Goal: Task Accomplishment & Management: Use online tool/utility

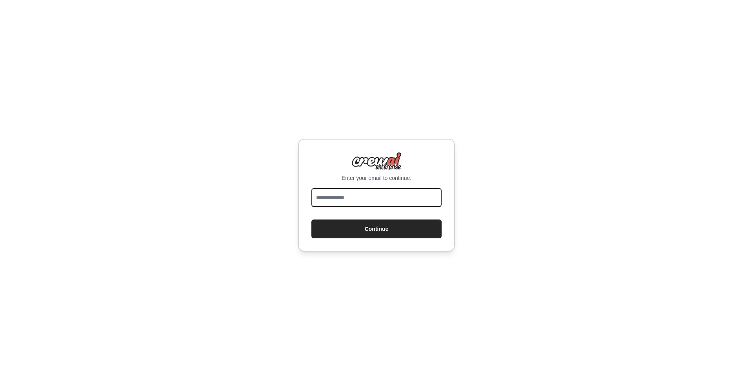
click at [385, 193] on input "email" at bounding box center [376, 197] width 130 height 19
type input "**********"
click at [386, 233] on button "Continue" at bounding box center [376, 229] width 130 height 19
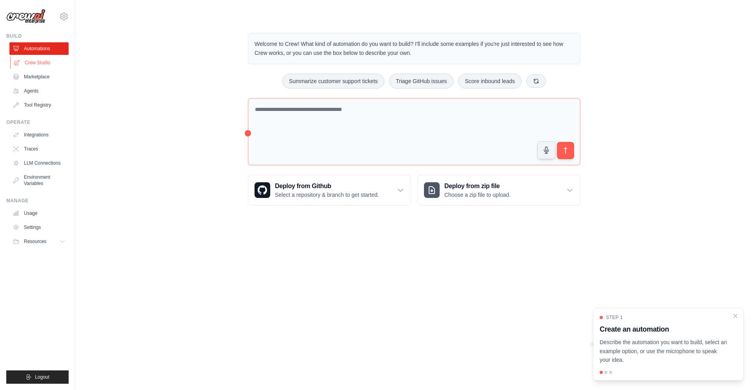
click at [41, 60] on link "Crew Studio" at bounding box center [39, 62] width 59 height 13
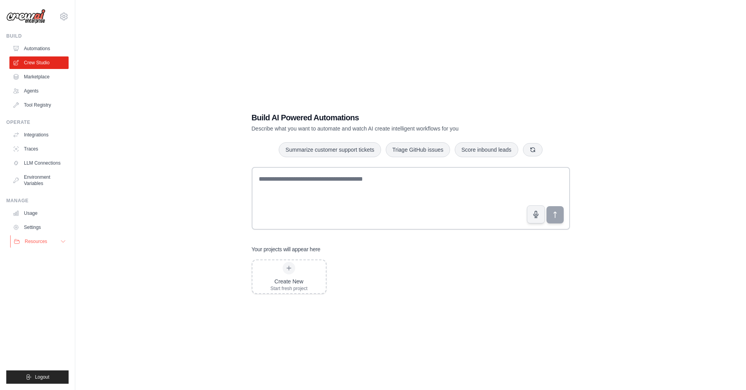
click at [62, 241] on icon at bounding box center [63, 241] width 6 height 6
click at [50, 255] on span "Documentation" at bounding box center [44, 255] width 32 height 6
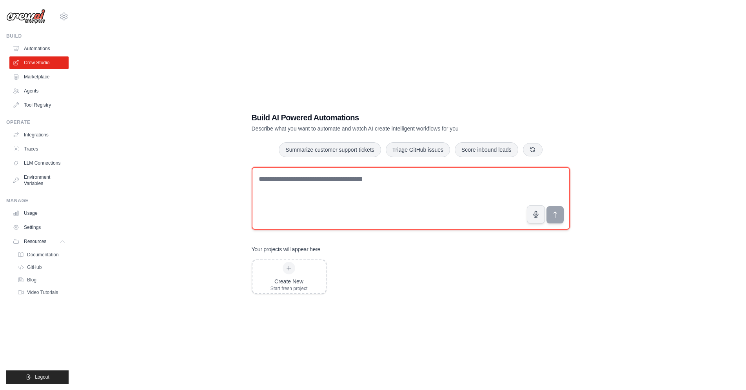
click at [290, 174] on textarea at bounding box center [411, 198] width 318 height 63
paste textarea "**********"
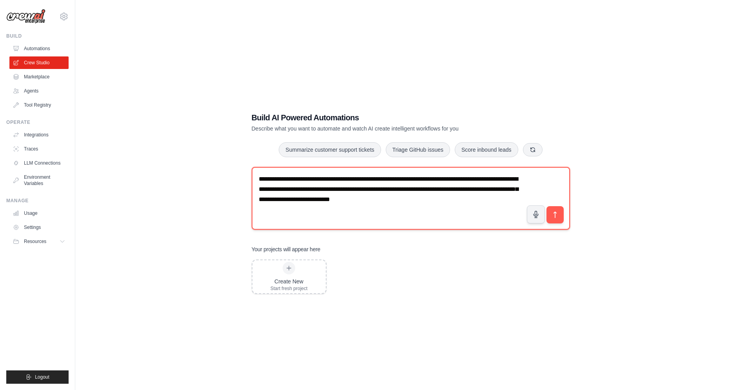
click at [453, 205] on textarea "**********" at bounding box center [411, 198] width 318 height 63
paste textarea "**********"
click at [418, 216] on textarea "**********" at bounding box center [411, 198] width 318 height 63
drag, startPoint x: 423, startPoint y: 211, endPoint x: 237, endPoint y: 169, distance: 190.7
click at [252, 169] on textarea "**********" at bounding box center [411, 198] width 318 height 63
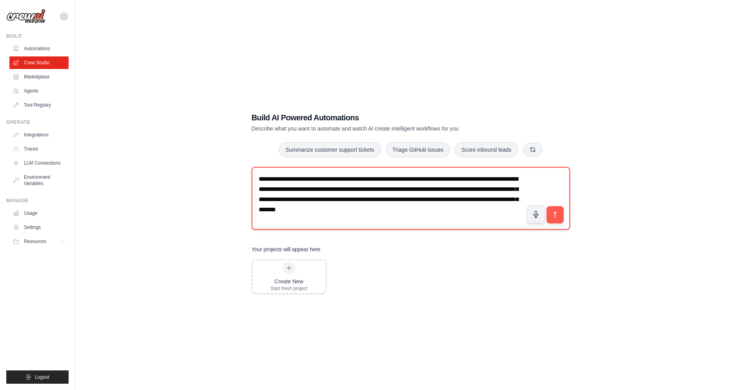
paste textarea
click at [515, 193] on textarea "**********" at bounding box center [411, 198] width 318 height 63
paste textarea "**********"
click at [495, 191] on textarea "**********" at bounding box center [411, 198] width 318 height 63
click at [492, 201] on textarea "**********" at bounding box center [411, 198] width 318 height 63
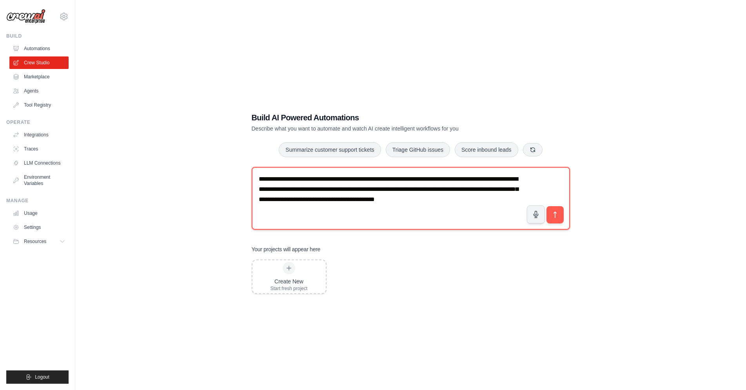
click at [503, 196] on textarea "**********" at bounding box center [411, 198] width 318 height 63
paste textarea "**********"
type textarea "**********"
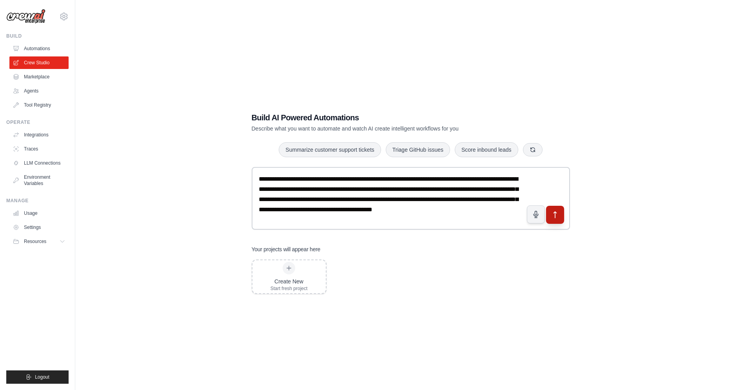
click at [553, 211] on icon "submit" at bounding box center [555, 215] width 8 height 8
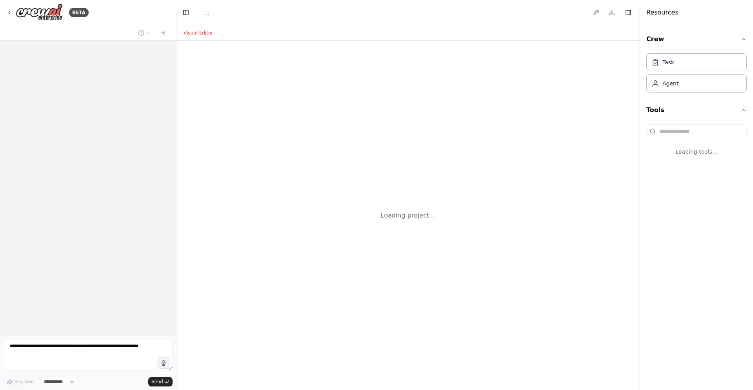
select select "****"
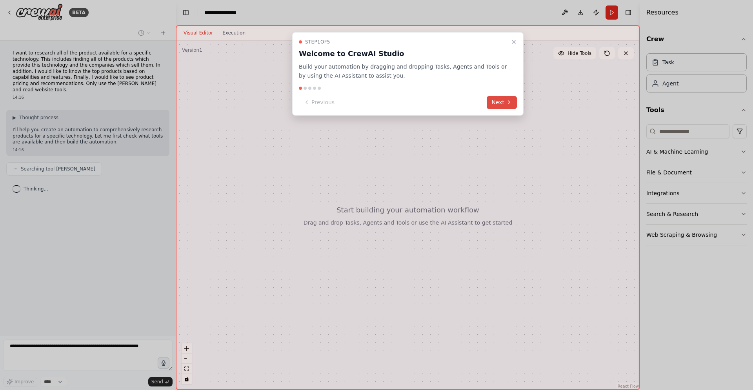
click at [509, 105] on icon at bounding box center [509, 102] width 6 height 6
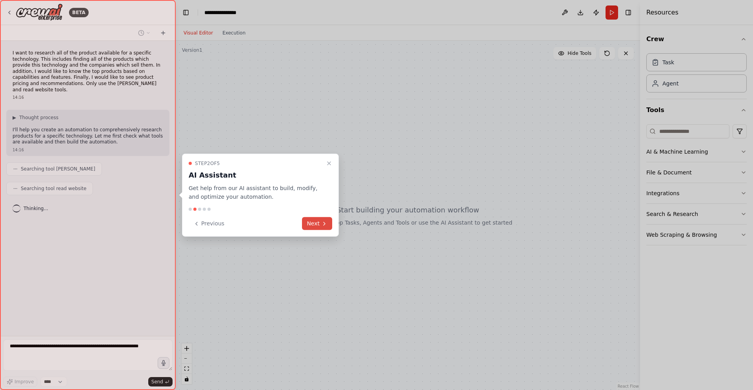
click at [318, 224] on button "Next" at bounding box center [317, 223] width 30 height 13
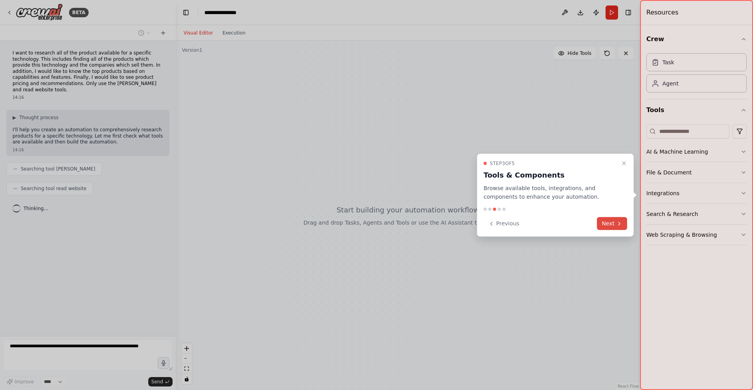
click at [608, 221] on button "Next" at bounding box center [612, 223] width 30 height 13
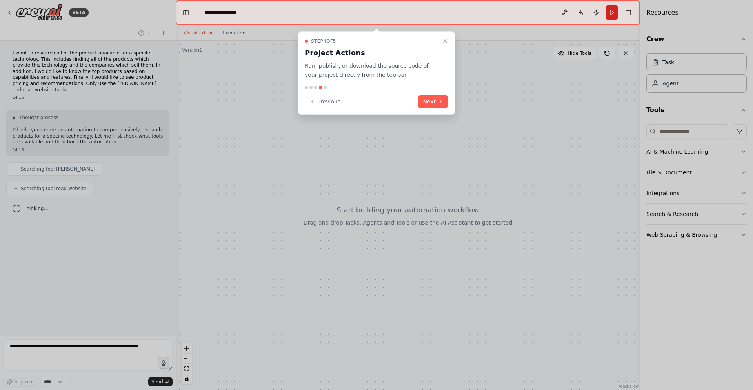
click at [427, 93] on div "Step 4 of 5 Project Actions Run, publish, or download the source code of your p…" at bounding box center [376, 73] width 157 height 84
click at [425, 99] on button "Next" at bounding box center [433, 101] width 30 height 13
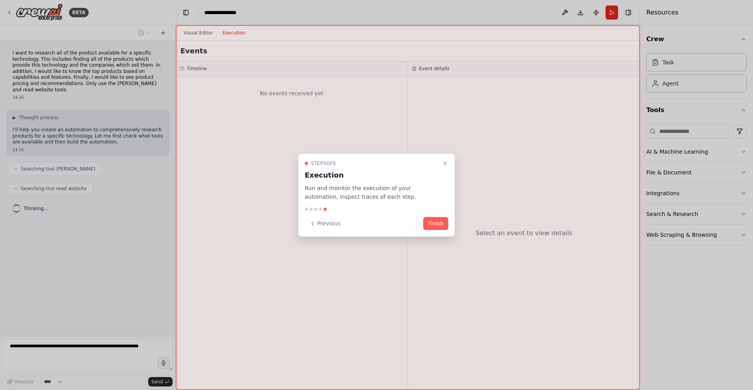
drag, startPoint x: 434, startPoint y: 224, endPoint x: 444, endPoint y: 223, distance: 9.8
click at [435, 224] on button "Finish" at bounding box center [435, 223] width 25 height 13
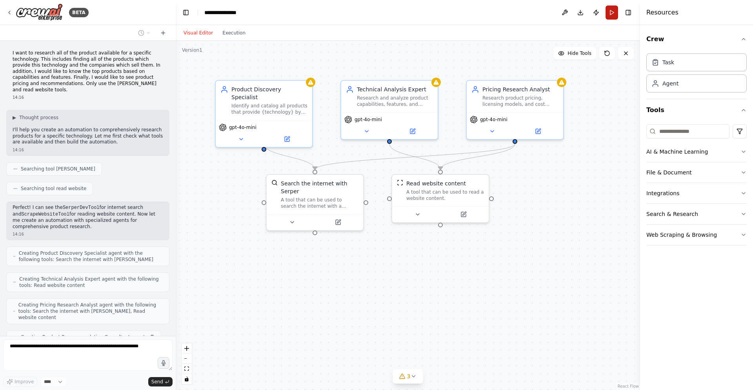
scroll to position [20, 0]
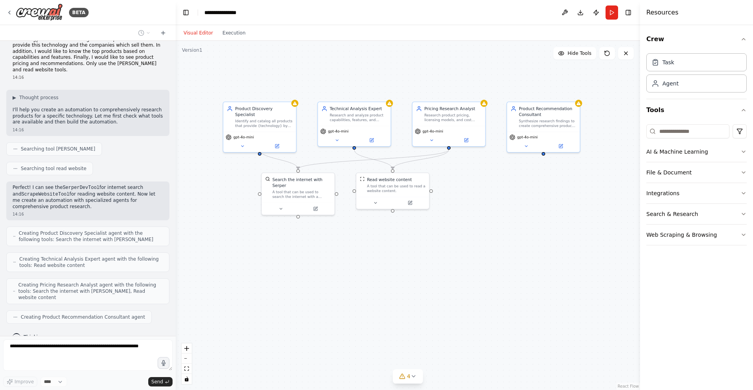
drag, startPoint x: 549, startPoint y: 253, endPoint x: 478, endPoint y: 234, distance: 73.2
click at [478, 234] on div ".deletable-edge-delete-btn { width: 20px; height: 20px; border: 0px solid #ffff…" at bounding box center [408, 215] width 464 height 349
click at [413, 377] on icon at bounding box center [413, 377] width 3 height 2
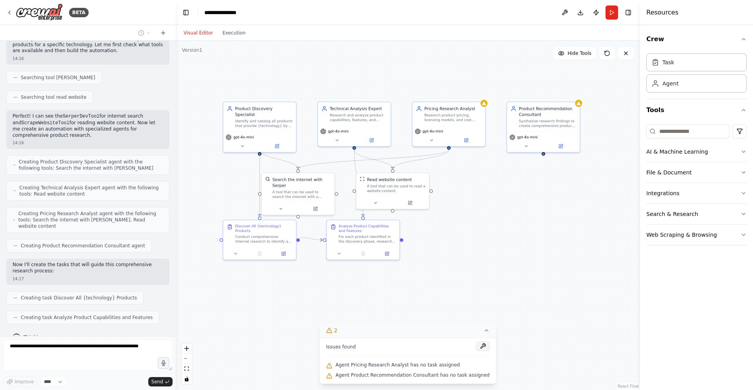
scroll to position [111, 0]
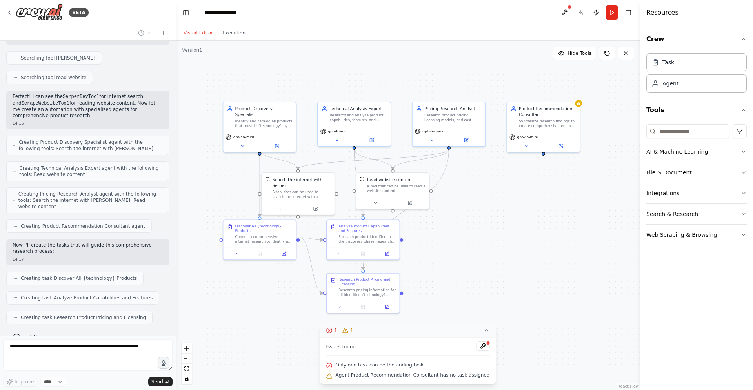
click at [483, 332] on icon at bounding box center [486, 331] width 6 height 6
click at [563, 10] on button at bounding box center [565, 12] width 13 height 14
click at [614, 15] on button "Run" at bounding box center [612, 12] width 13 height 14
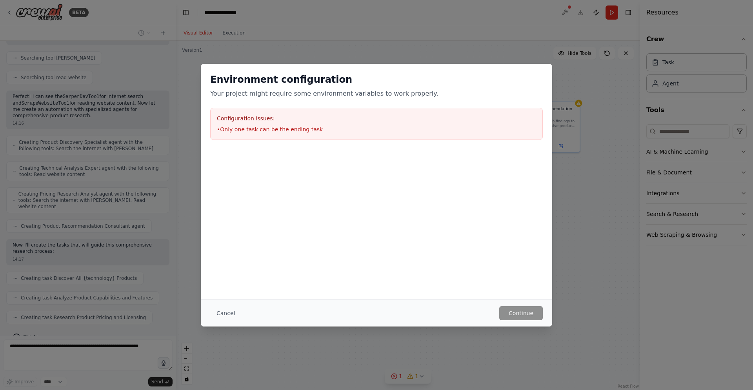
click at [526, 80] on h2 "Environment configuration" at bounding box center [376, 79] width 333 height 13
drag, startPoint x: 480, startPoint y: 236, endPoint x: 346, endPoint y: 284, distance: 141.9
click at [480, 237] on div "Environment configuration Your project might require some environment variables…" at bounding box center [376, 182] width 351 height 236
click at [217, 308] on button "Cancel" at bounding box center [225, 313] width 31 height 14
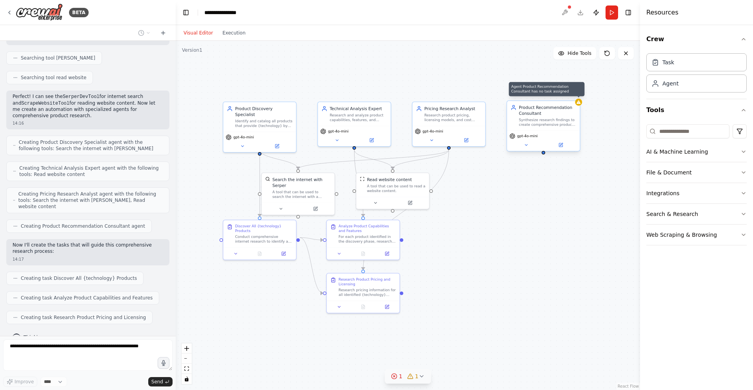
click at [580, 102] on icon at bounding box center [579, 102] width 4 height 4
click at [573, 90] on button at bounding box center [574, 93] width 10 height 10
click at [553, 94] on button "Confirm" at bounding box center [552, 92] width 28 height 9
click at [609, 13] on button "Run" at bounding box center [612, 12] width 13 height 14
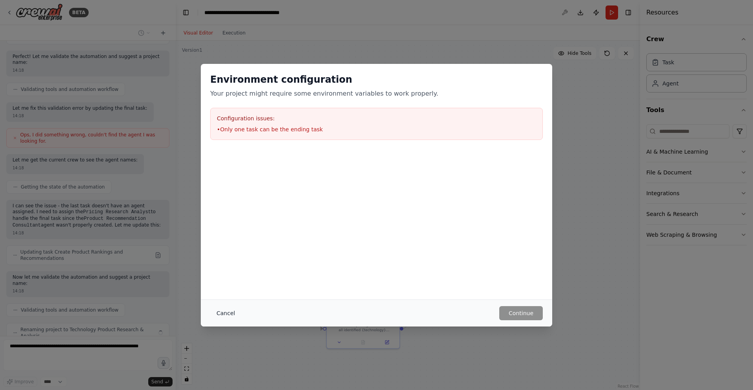
scroll to position [411, 0]
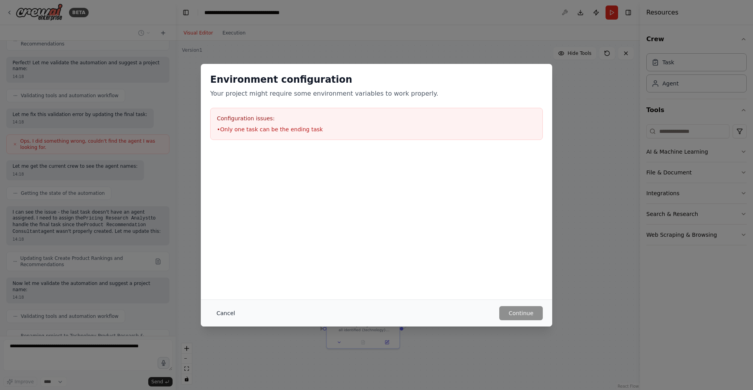
click at [222, 313] on button "Cancel" at bounding box center [225, 313] width 31 height 14
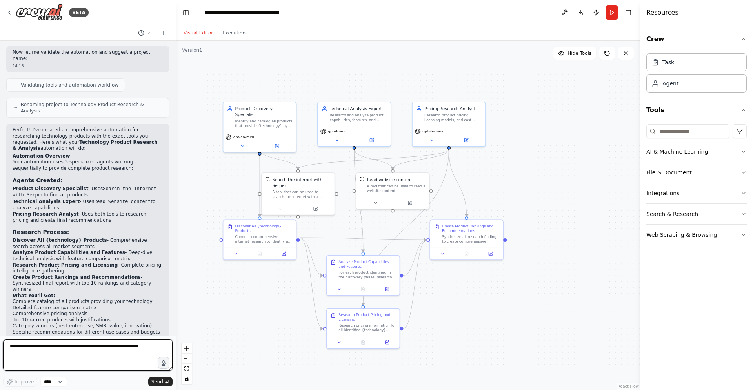
scroll to position [648, 0]
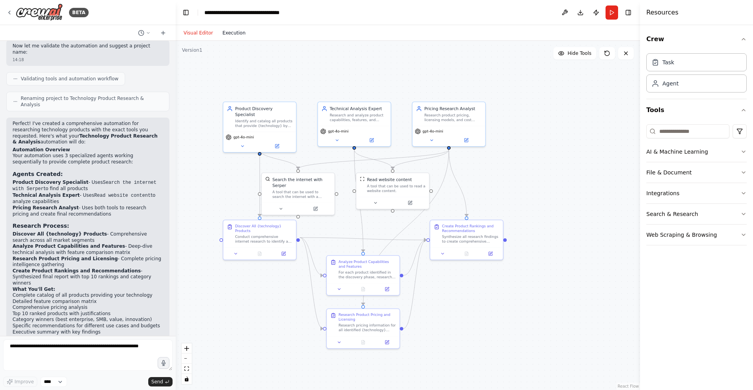
click at [223, 35] on button "Execution" at bounding box center [234, 32] width 33 height 9
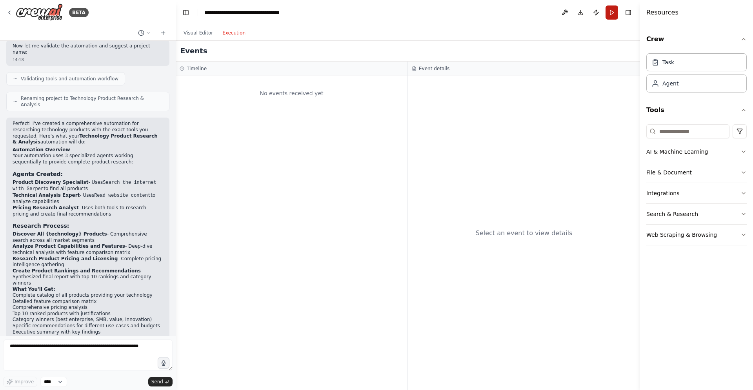
click at [611, 15] on button "Run" at bounding box center [612, 12] width 13 height 14
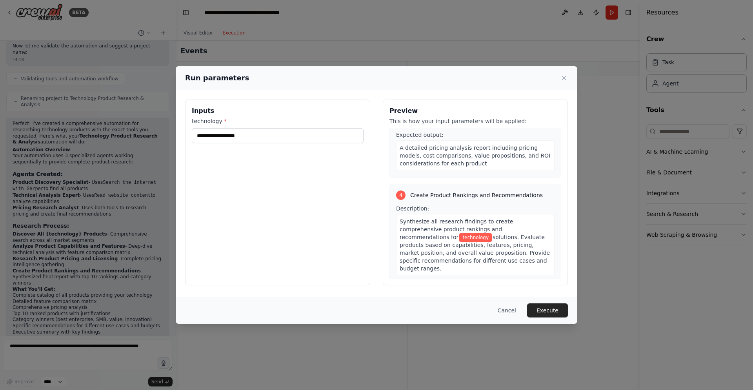
scroll to position [419, 0]
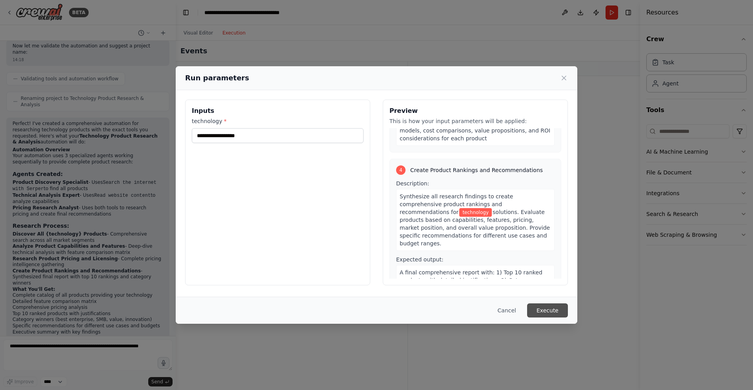
click at [546, 305] on button "Execute" at bounding box center [547, 311] width 41 height 14
click at [240, 131] on input "technology *" at bounding box center [278, 135] width 172 height 15
type input "**********"
click at [545, 312] on button "Execute" at bounding box center [547, 311] width 41 height 14
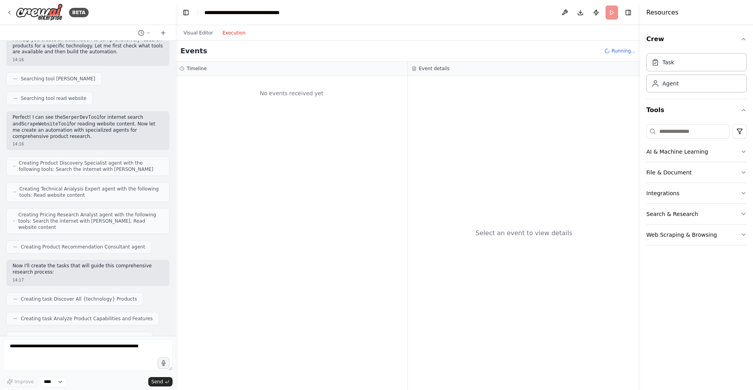
scroll to position [99, 0]
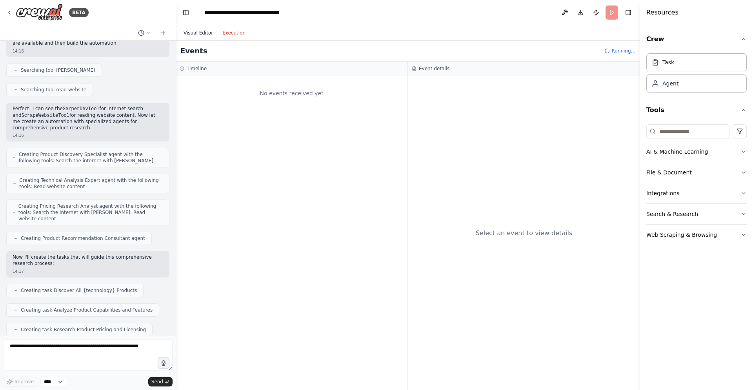
click at [193, 35] on button "Visual Editor" at bounding box center [198, 32] width 39 height 9
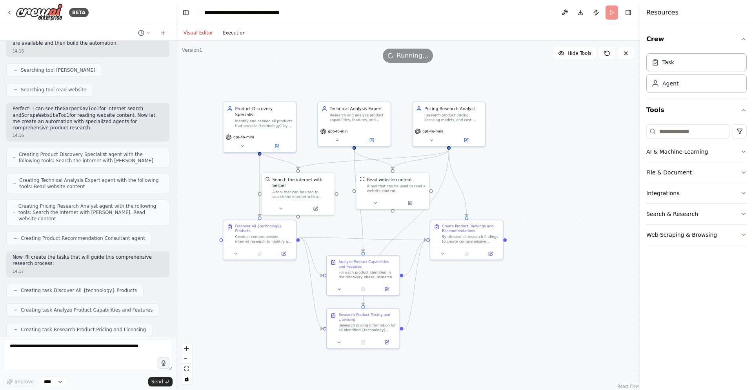
click at [225, 33] on button "Execution" at bounding box center [234, 32] width 33 height 9
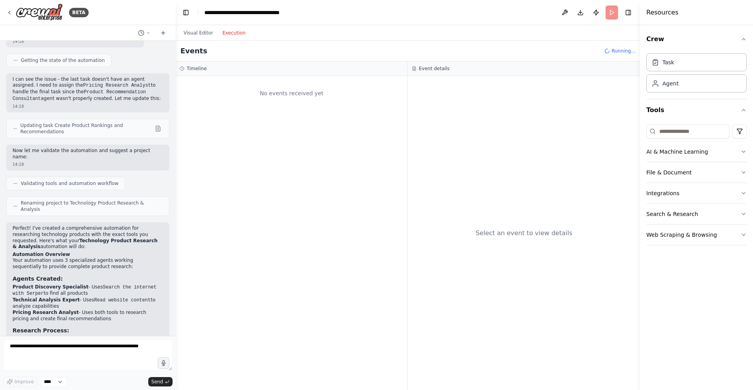
scroll to position [648, 0]
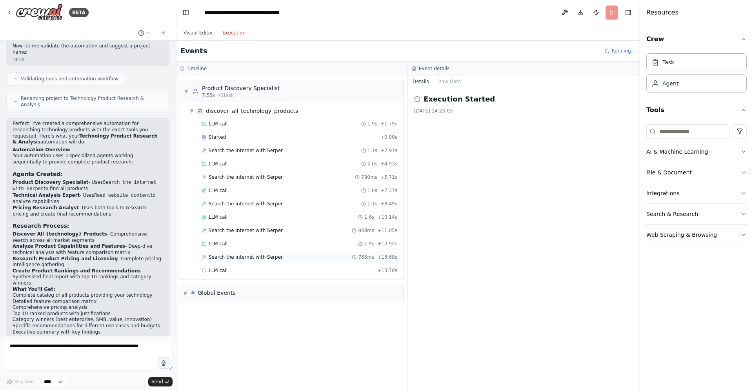
click at [235, 255] on span "Search the internet with Serper" at bounding box center [246, 257] width 74 height 6
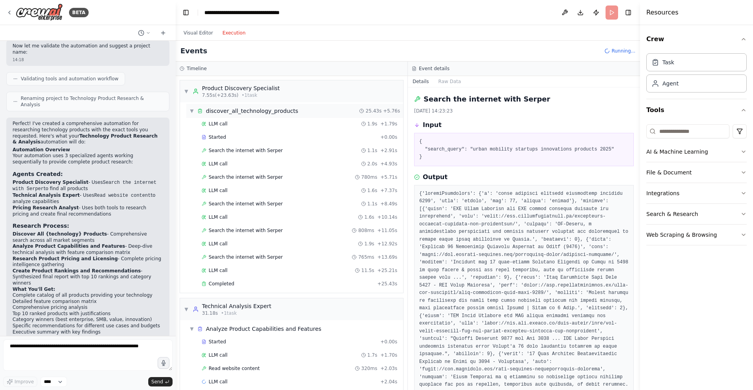
click at [191, 111] on span "▼" at bounding box center [191, 111] width 5 height 6
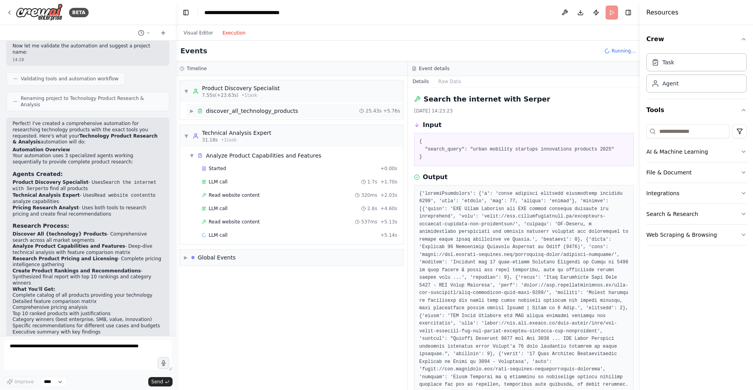
click at [218, 111] on div "discover_all_technology_products" at bounding box center [252, 111] width 92 height 8
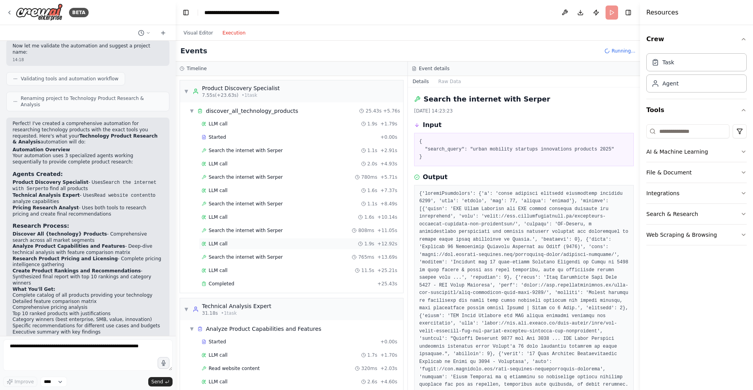
scroll to position [58, 0]
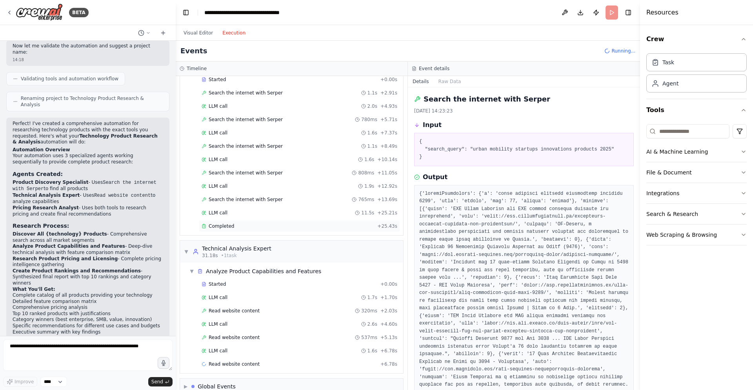
click at [218, 226] on span "Completed" at bounding box center [221, 226] width 25 height 6
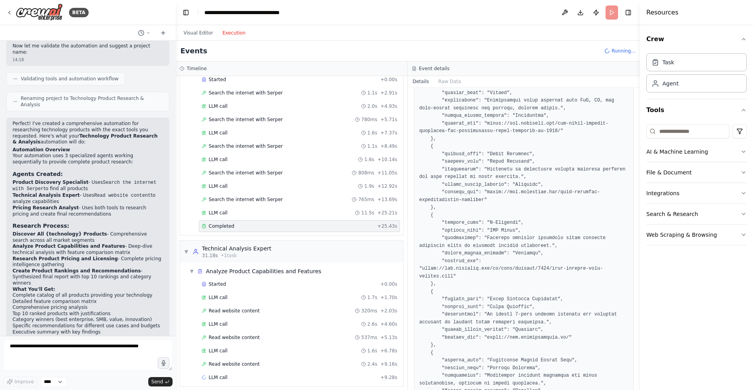
scroll to position [0, 0]
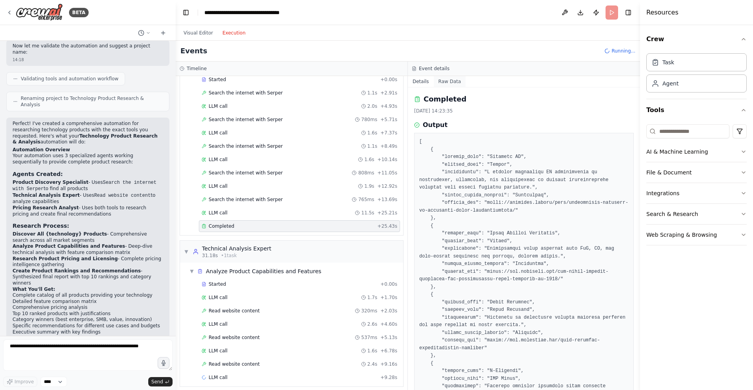
click at [441, 80] on button "Raw Data" at bounding box center [450, 81] width 32 height 11
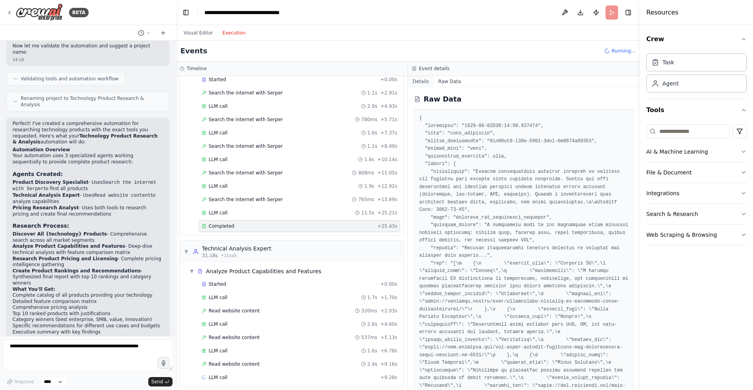
click at [420, 81] on button "Details" at bounding box center [421, 81] width 26 height 11
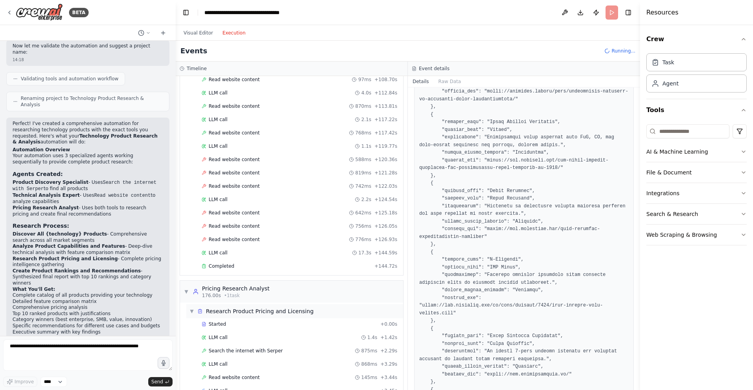
scroll to position [489, 0]
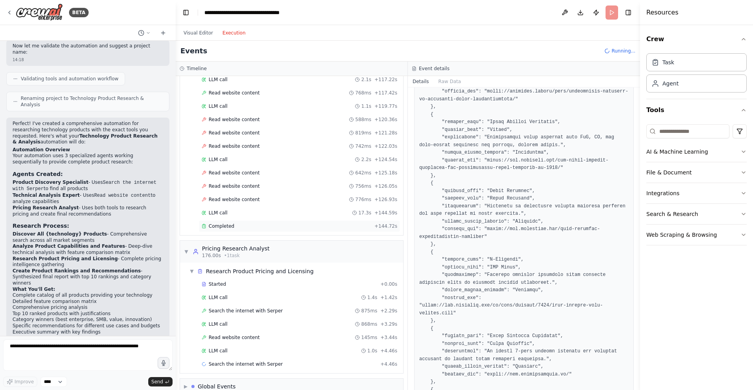
click at [231, 224] on span "Completed" at bounding box center [221, 226] width 25 height 6
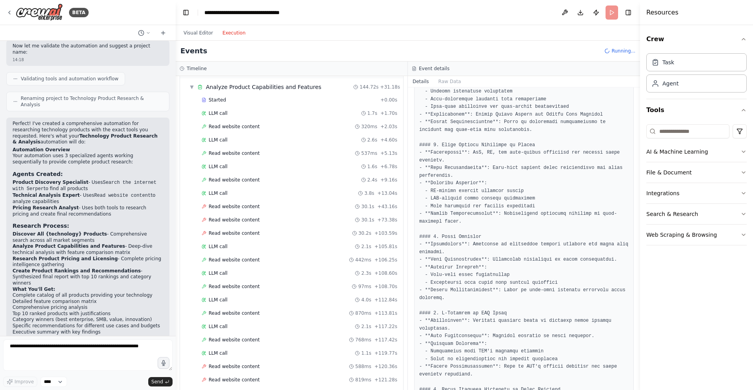
scroll to position [0, 0]
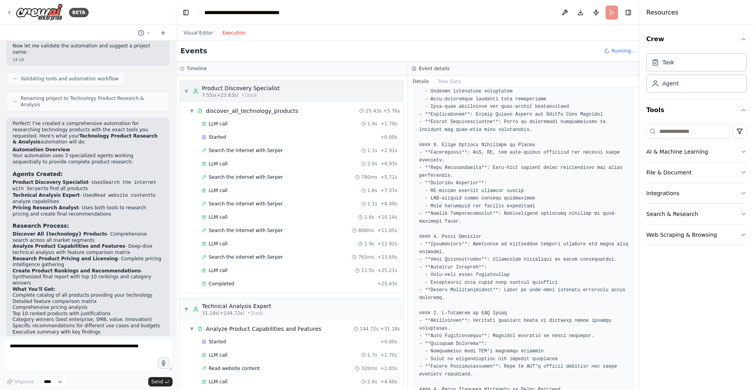
click at [187, 91] on span "▼" at bounding box center [186, 91] width 5 height 6
click at [185, 89] on span "▼" at bounding box center [186, 91] width 5 height 6
click at [227, 284] on span "Completed" at bounding box center [221, 284] width 25 height 6
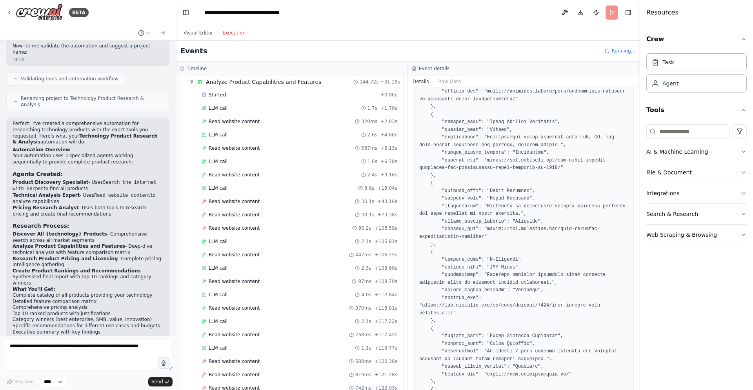
scroll to position [445, 0]
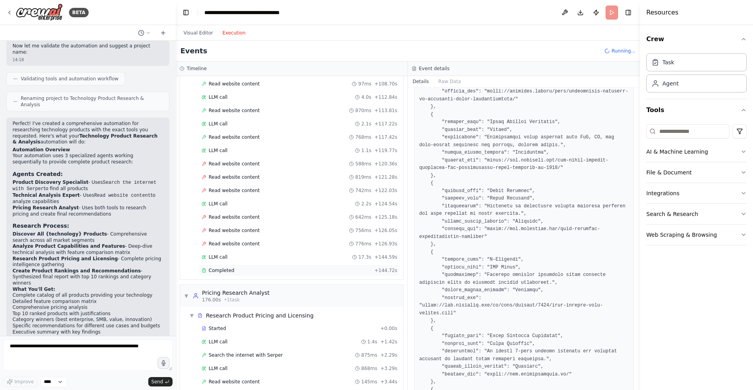
click at [224, 272] on span "Completed" at bounding box center [221, 271] width 25 height 6
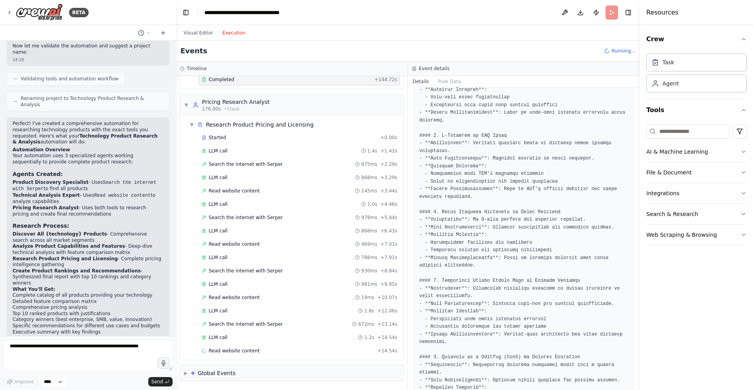
scroll to position [546, 0]
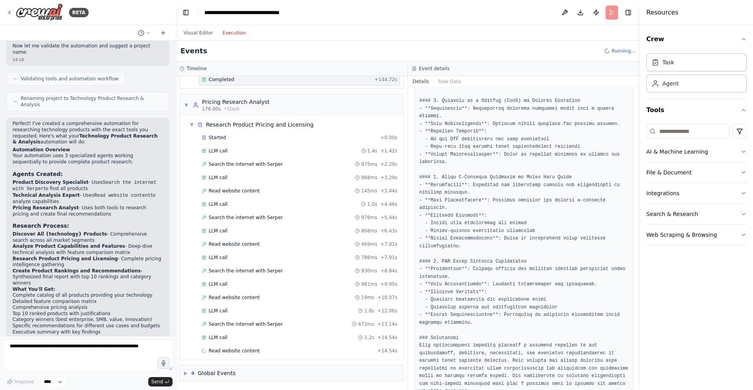
click at [200, 38] on div "Visual Editor Execution" at bounding box center [214, 33] width 71 height 16
click at [200, 33] on button "Visual Editor" at bounding box center [198, 32] width 39 height 9
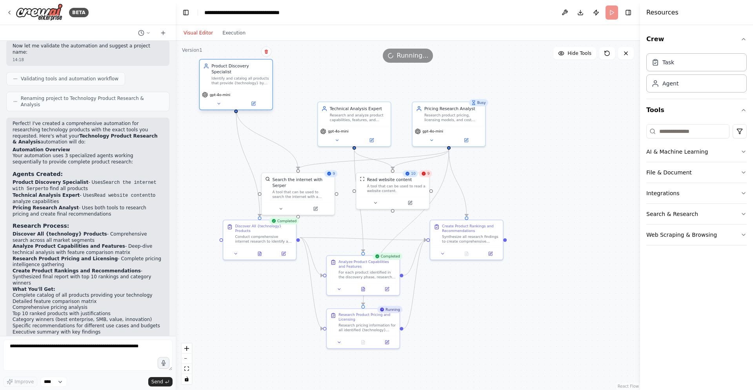
drag, startPoint x: 274, startPoint y: 114, endPoint x: 249, endPoint y: 75, distance: 46.2
click at [249, 76] on div "Identify and catalog all products that provide {technology} by conducting compr…" at bounding box center [239, 80] width 57 height 9
drag, startPoint x: 352, startPoint y: 120, endPoint x: 346, endPoint y: 90, distance: 30.8
click at [346, 90] on div "Research and analyze product capabilities, features, and technical specificatio…" at bounding box center [352, 86] width 57 height 9
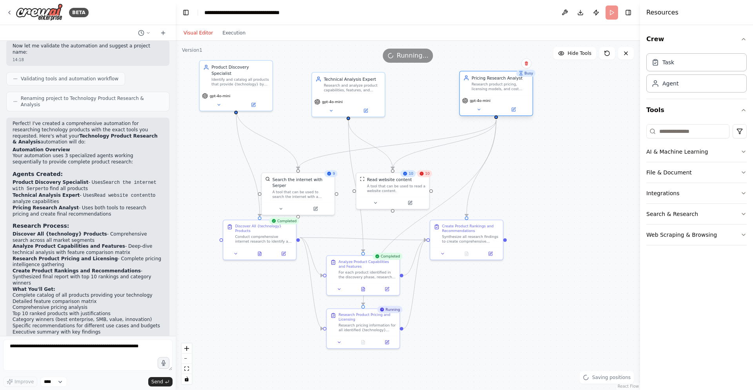
drag, startPoint x: 427, startPoint y: 115, endPoint x: 474, endPoint y: 87, distance: 54.7
click at [474, 87] on div "Research product pricing, licensing models, and cost structures for {technology…" at bounding box center [499, 86] width 57 height 9
drag, startPoint x: 262, startPoint y: 235, endPoint x: 244, endPoint y: 269, distance: 38.8
click at [244, 269] on div "Conduct comprehensive internet research to identify all products that provide {…" at bounding box center [245, 273] width 57 height 9
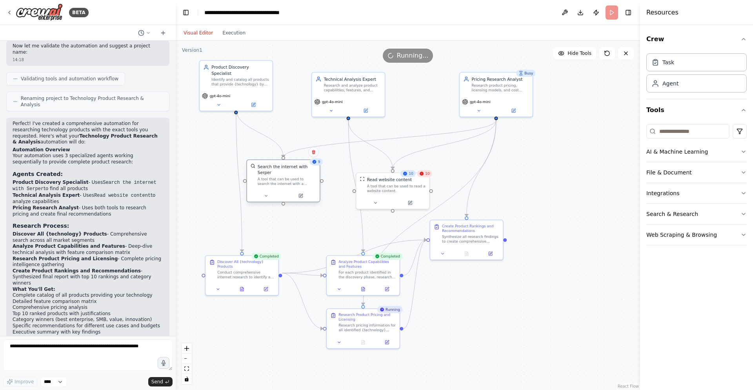
drag, startPoint x: 288, startPoint y: 189, endPoint x: 270, endPoint y: 175, distance: 22.3
click at [270, 177] on div "A tool that can be used to search the internet with a search_query. Supports di…" at bounding box center [287, 181] width 58 height 9
drag, startPoint x: 364, startPoint y: 273, endPoint x: 355, endPoint y: 278, distance: 11.4
click at [355, 278] on div "For each product identified in the discovery phase, research detailed capabilit…" at bounding box center [358, 279] width 57 height 9
drag, startPoint x: 468, startPoint y: 243, endPoint x: 502, endPoint y: 244, distance: 34.5
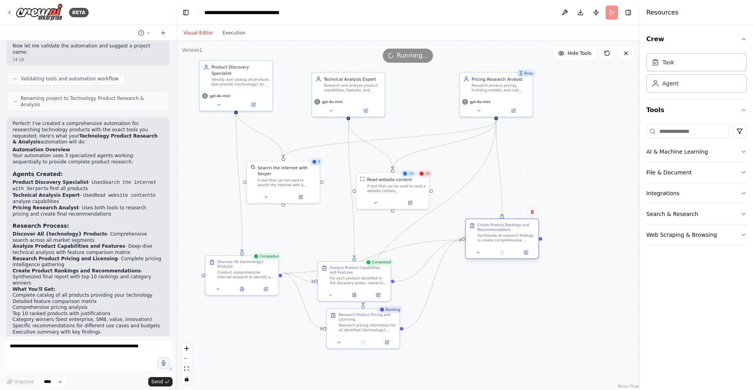
click at [502, 244] on div "Create Product Rankings and Recommendations Synthesize all research findings to…" at bounding box center [502, 232] width 73 height 27
drag, startPoint x: 399, startPoint y: 193, endPoint x: 411, endPoint y: 185, distance: 14.6
click at [411, 185] on div "Read website content A tool that can be used to read a website content." at bounding box center [407, 178] width 73 height 24
click at [506, 229] on div "Create Product Rankings and Recommendations" at bounding box center [506, 227] width 57 height 9
click at [502, 255] on icon at bounding box center [501, 253] width 3 height 4
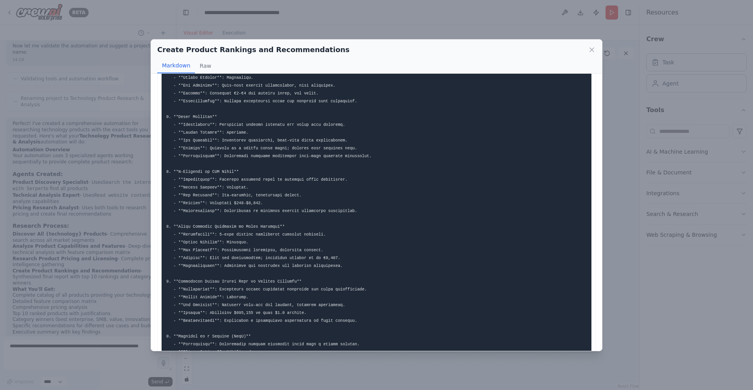
scroll to position [198, 0]
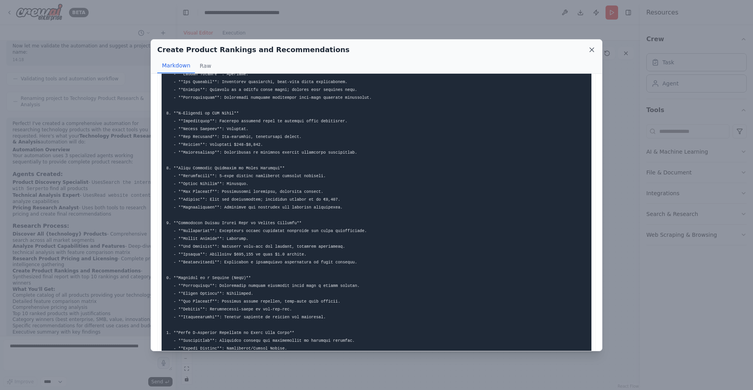
click at [591, 48] on icon at bounding box center [592, 50] width 4 height 4
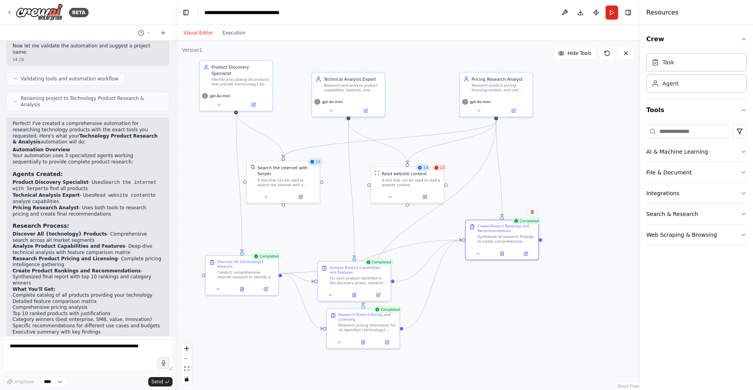
click at [439, 168] on icon at bounding box center [436, 168] width 5 height 5
drag, startPoint x: 400, startPoint y: 183, endPoint x: 406, endPoint y: 167, distance: 16.7
click at [406, 167] on div "A tool that can be used to read a website content." at bounding box center [417, 163] width 58 height 9
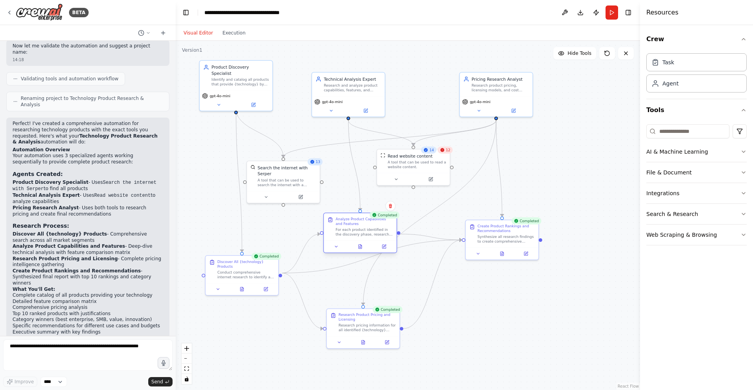
drag, startPoint x: 358, startPoint y: 280, endPoint x: 361, endPoint y: 232, distance: 48.3
click at [361, 232] on div "For each product identified in the discovery phase, research detailed capabilit…" at bounding box center [364, 231] width 57 height 9
click at [668, 63] on div "Task" at bounding box center [668, 62] width 12 height 8
click at [679, 83] on div "Agent" at bounding box center [696, 83] width 100 height 18
click at [673, 153] on button "AI & Machine Learning" at bounding box center [696, 152] width 100 height 20
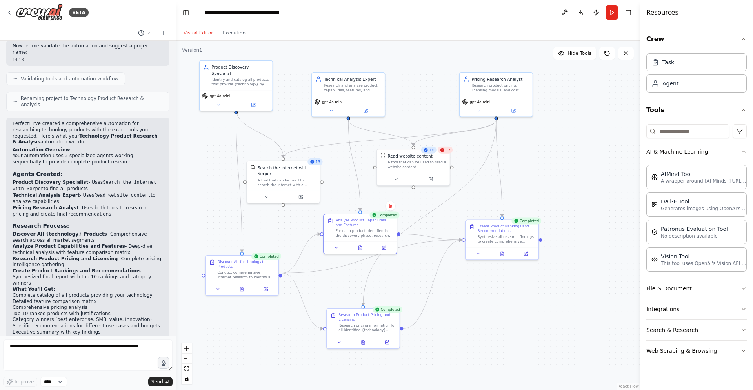
click at [673, 153] on button "AI & Machine Learning" at bounding box center [696, 152] width 100 height 20
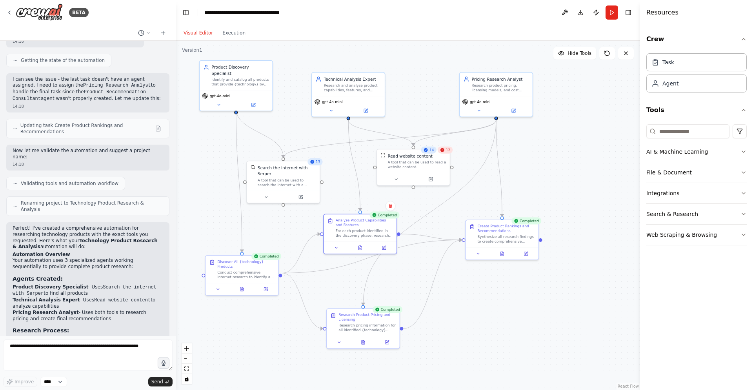
scroll to position [648, 0]
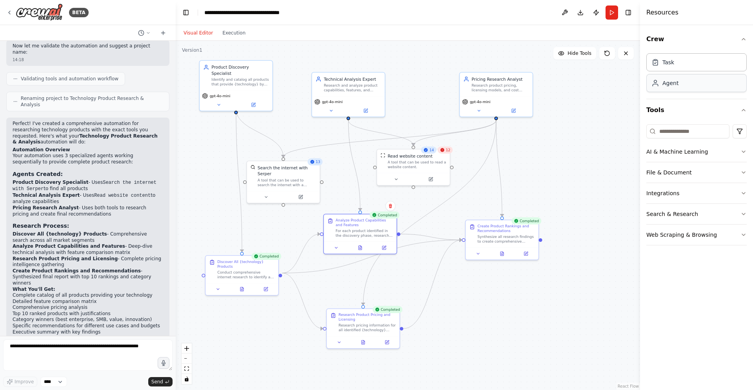
click at [666, 86] on div "Agent" at bounding box center [670, 83] width 16 height 8
click at [335, 78] on div "Technical Analysis Expert" at bounding box center [352, 78] width 57 height 6
click at [365, 109] on icon at bounding box center [366, 108] width 3 height 3
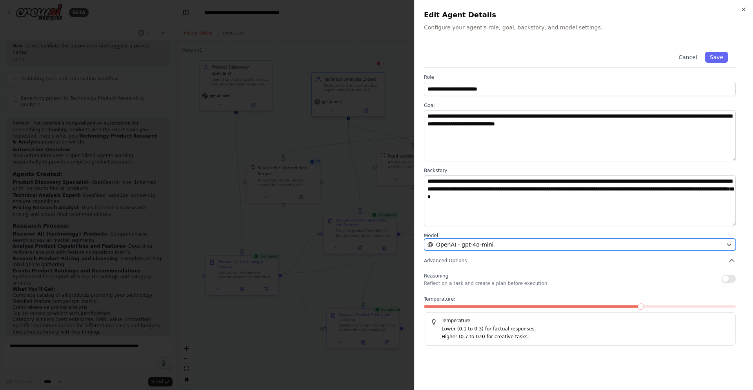
click at [726, 245] on icon "button" at bounding box center [729, 245] width 6 height 6
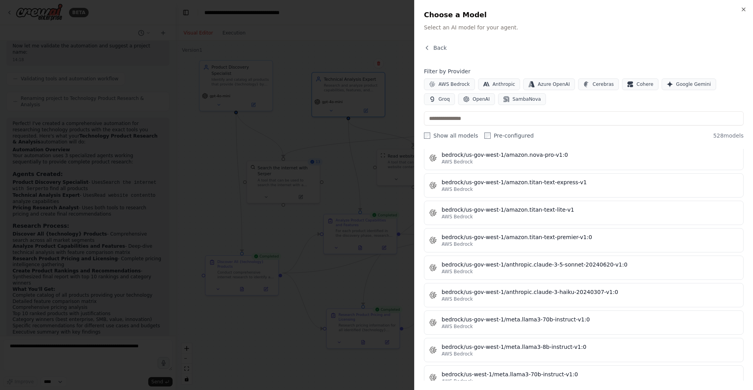
scroll to position [2866, 0]
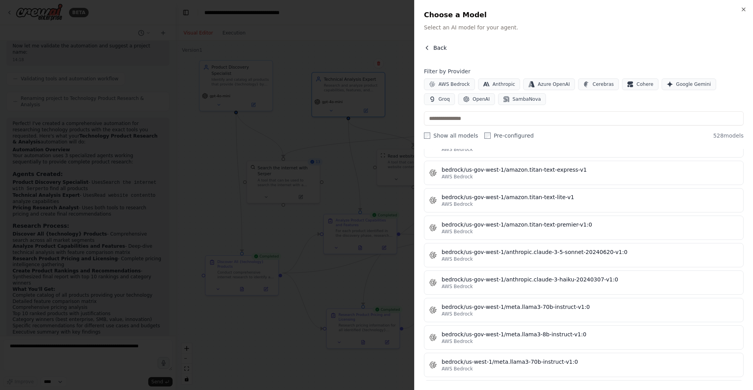
click at [427, 45] on icon "button" at bounding box center [427, 48] width 6 height 6
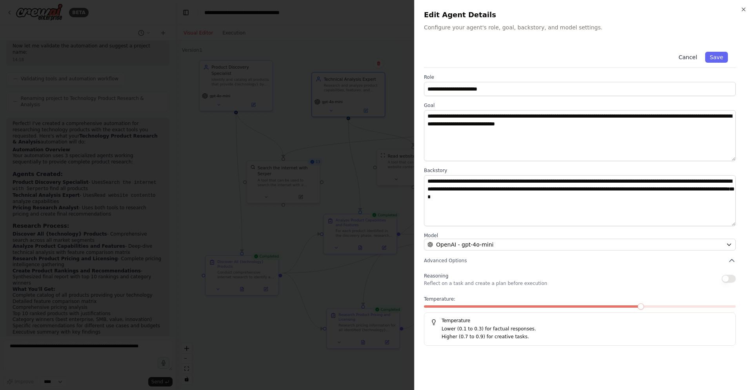
click at [696, 58] on button "Cancel" at bounding box center [688, 57] width 28 height 11
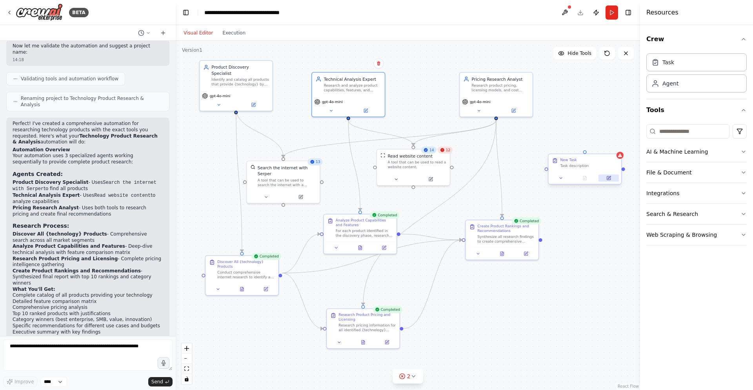
click at [609, 180] on icon at bounding box center [609, 179] width 4 height 4
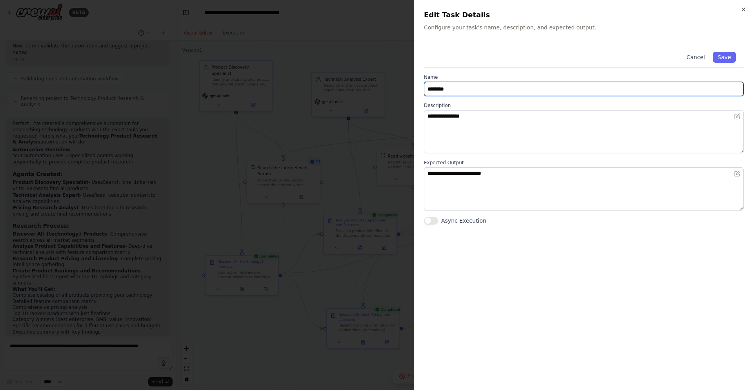
click at [509, 96] on input "********" at bounding box center [584, 89] width 320 height 14
drag, startPoint x: 498, startPoint y: 92, endPoint x: 408, endPoint y: 88, distance: 89.9
click at [424, 88] on input "********" at bounding box center [584, 89] width 320 height 14
type input "**********"
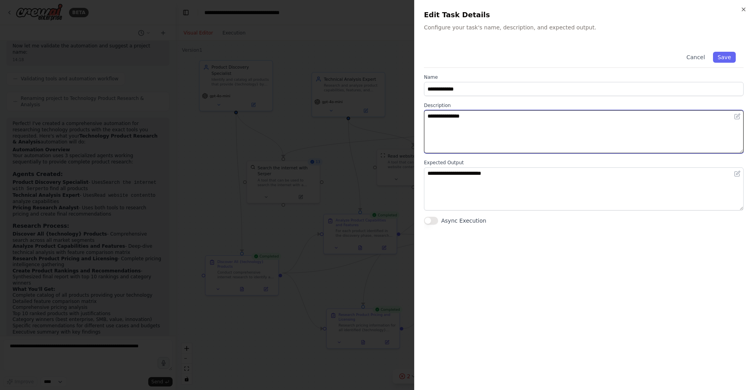
click at [455, 126] on textarea "**********" at bounding box center [584, 131] width 320 height 43
drag, startPoint x: 432, startPoint y: 120, endPoint x: 409, endPoint y: 120, distance: 22.7
click at [424, 120] on textarea "**********" at bounding box center [584, 131] width 320 height 43
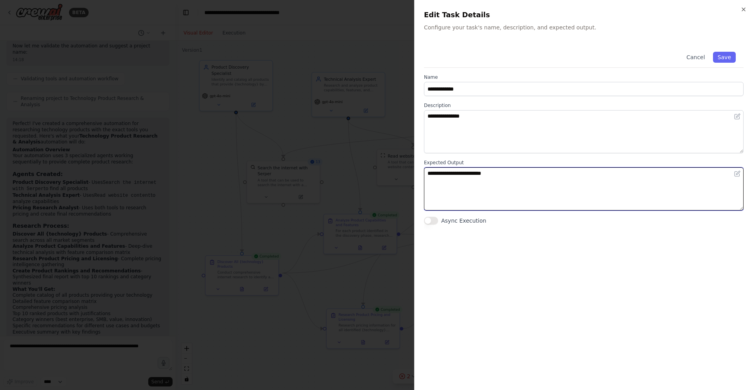
drag, startPoint x: 514, startPoint y: 172, endPoint x: 424, endPoint y: 172, distance: 90.2
click at [424, 172] on textarea "**********" at bounding box center [584, 188] width 320 height 43
type textarea "**********"
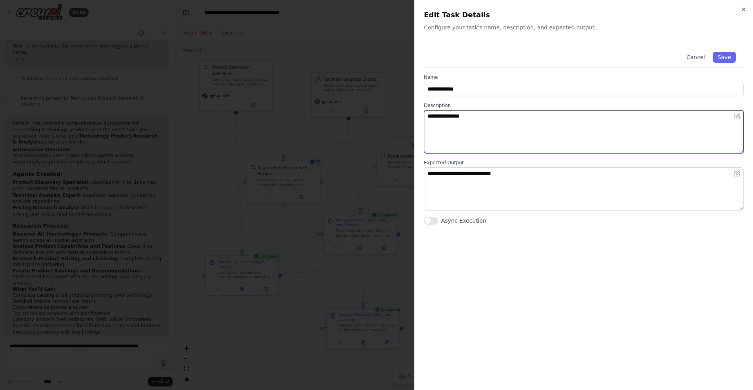
drag, startPoint x: 474, startPoint y: 115, endPoint x: 395, endPoint y: 118, distance: 78.5
click at [424, 118] on textarea "**********" at bounding box center [584, 131] width 320 height 43
type textarea "*****"
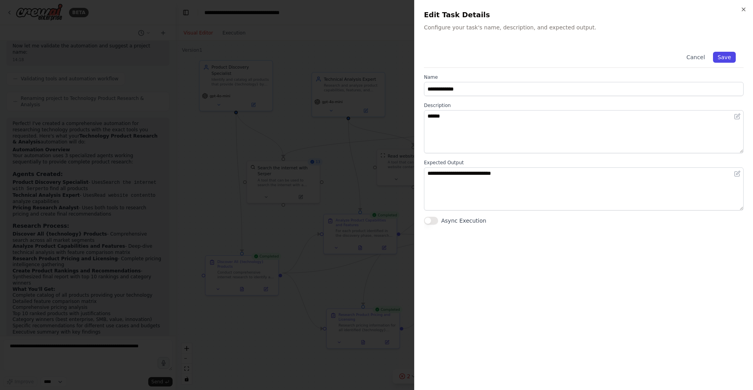
click at [722, 58] on button "Save" at bounding box center [724, 57] width 23 height 11
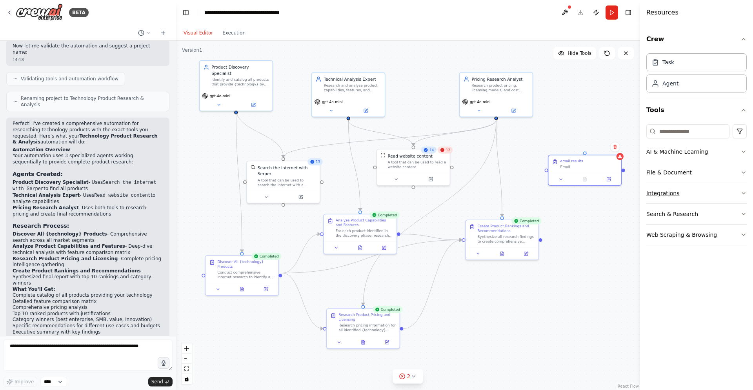
click at [708, 192] on button "Integrations" at bounding box center [696, 193] width 100 height 20
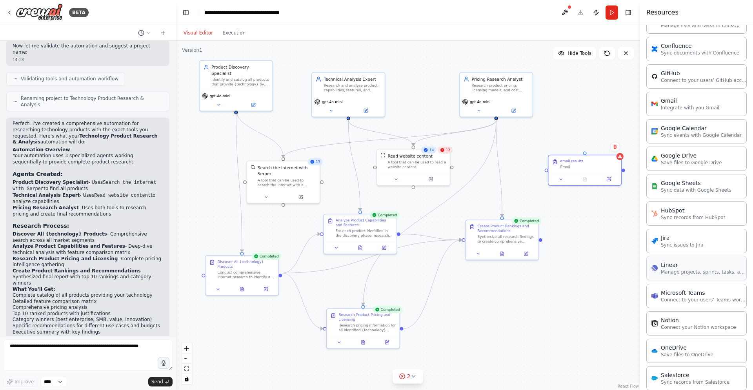
scroll to position [226, 0]
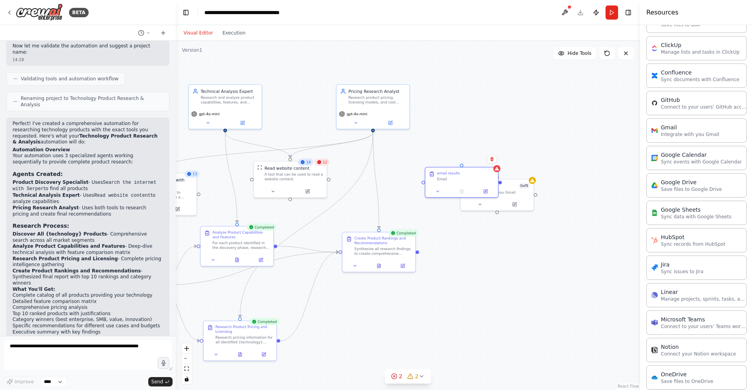
drag, startPoint x: 610, startPoint y: 253, endPoint x: 488, endPoint y: 265, distance: 123.4
click at [488, 265] on div ".deletable-edge-delete-btn { width: 20px; height: 20px; border: 0px solid #ffff…" at bounding box center [408, 215] width 464 height 349
drag, startPoint x: 474, startPoint y: 181, endPoint x: 473, endPoint y: 108, distance: 72.6
click at [473, 108] on div "email results Email" at bounding box center [461, 104] width 73 height 18
drag, startPoint x: 494, startPoint y: 195, endPoint x: 455, endPoint y: 109, distance: 93.7
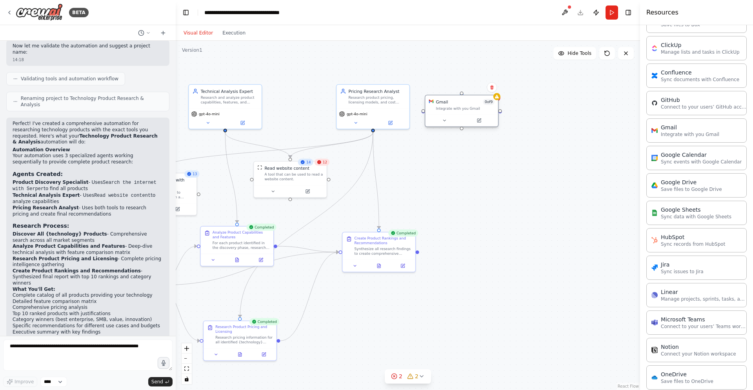
click at [455, 109] on div "Gmail 0 of 9 Integrate with you [PERSON_NAME]" at bounding box center [461, 104] width 73 height 19
drag, startPoint x: 481, startPoint y: 136, endPoint x: 499, endPoint y: 171, distance: 38.9
click at [499, 171] on div "Gmail 0 of 9 Integrate with you [PERSON_NAME]" at bounding box center [491, 164] width 73 height 19
drag, startPoint x: 375, startPoint y: 133, endPoint x: 500, endPoint y: 158, distance: 127.4
click at [420, 158] on div ".deletable-edge-delete-btn { width: 20px; height: 20px; border: 0px solid #ffff…" at bounding box center [245, 216] width 350 height 264
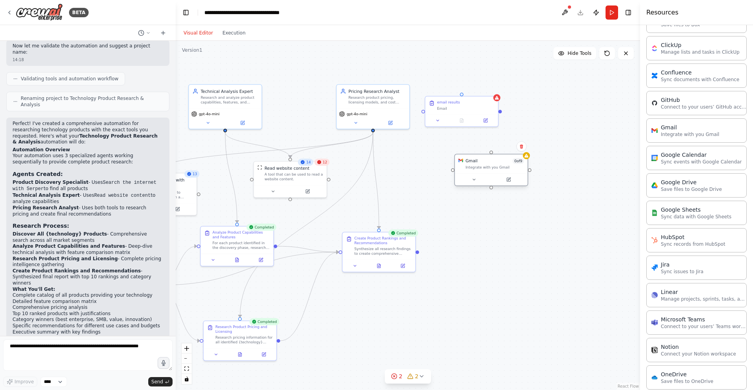
click at [491, 153] on div at bounding box center [492, 153] width 4 height 4
drag, startPoint x: 491, startPoint y: 153, endPoint x: 373, endPoint y: 131, distance: 120.0
click at [373, 131] on div "Product Discovery Specialist Identify and catalog all products that provide {te…" at bounding box center [245, 216] width 350 height 264
drag, startPoint x: 456, startPoint y: 110, endPoint x: 525, endPoint y: 266, distance: 170.7
click at [525, 266] on div "email results Email" at bounding box center [532, 258] width 73 height 18
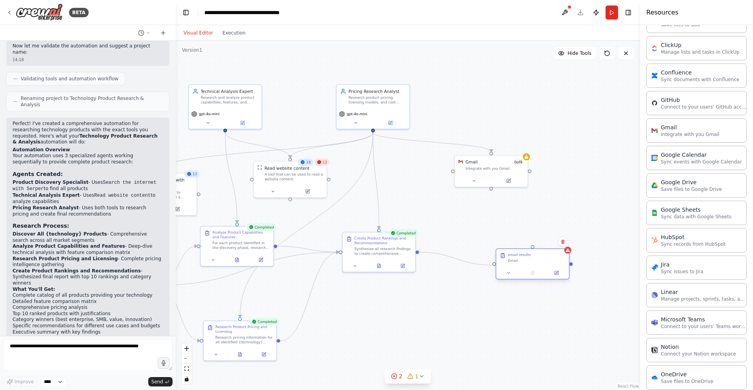
drag, startPoint x: 417, startPoint y: 252, endPoint x: 493, endPoint y: 265, distance: 77.9
click at [420, 265] on div "Product Discovery Specialist Identify and catalog all products that provide {te…" at bounding box center [245, 216] width 350 height 264
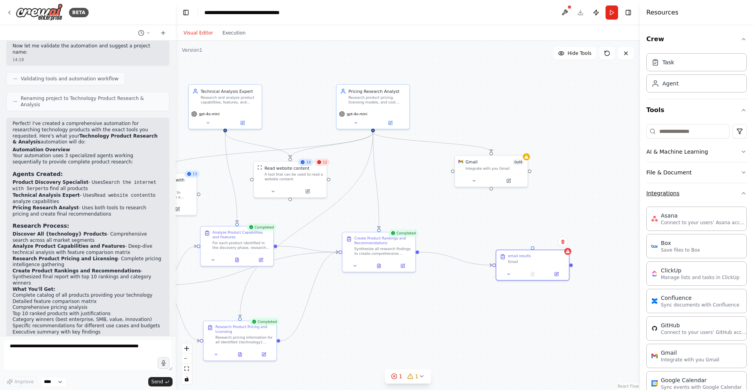
click at [741, 193] on icon "button" at bounding box center [744, 193] width 6 height 6
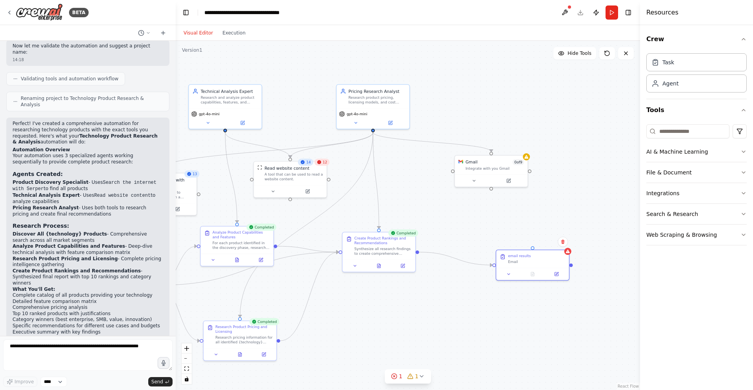
click at [173, 59] on div at bounding box center [174, 195] width 3 height 390
click at [187, 15] on button "Toggle Left Sidebar" at bounding box center [185, 12] width 11 height 11
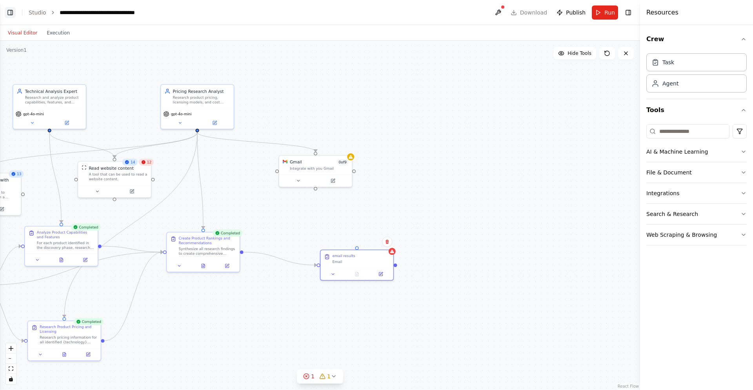
click at [13, 13] on button "Toggle Left Sidebar" at bounding box center [10, 12] width 11 height 11
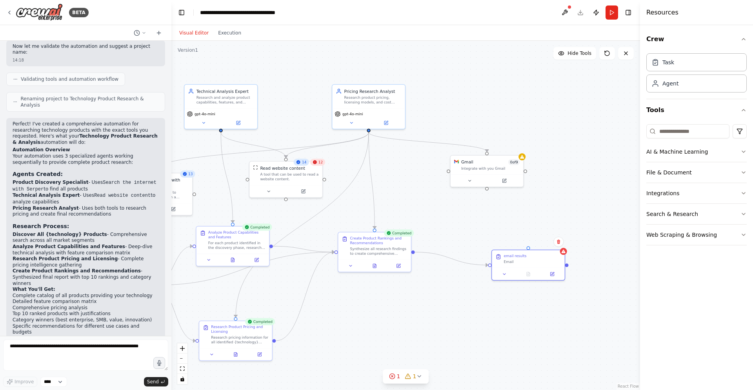
scroll to position [626, 0]
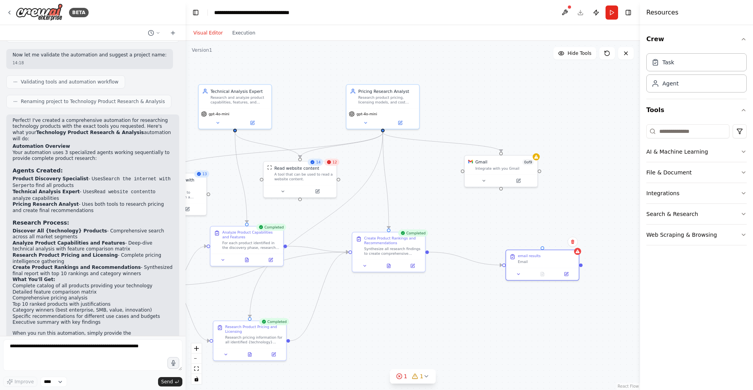
drag, startPoint x: 173, startPoint y: 331, endPoint x: 186, endPoint y: 255, distance: 77.1
click at [186, 255] on div "BETA I want to research all of the product available for a specific technology.…" at bounding box center [376, 195] width 753 height 390
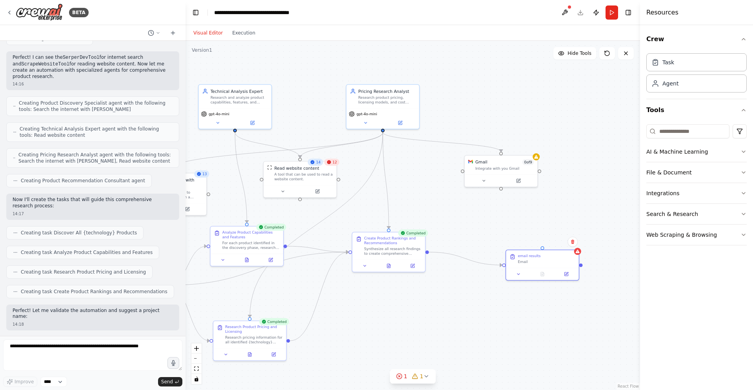
scroll to position [0, 0]
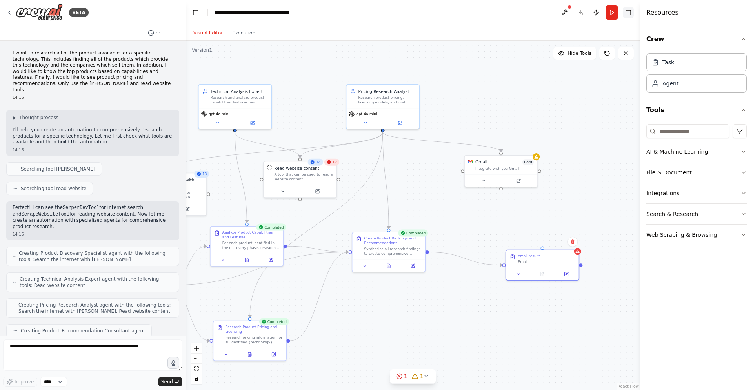
click at [628, 16] on button "Toggle Right Sidebar" at bounding box center [628, 12] width 11 height 11
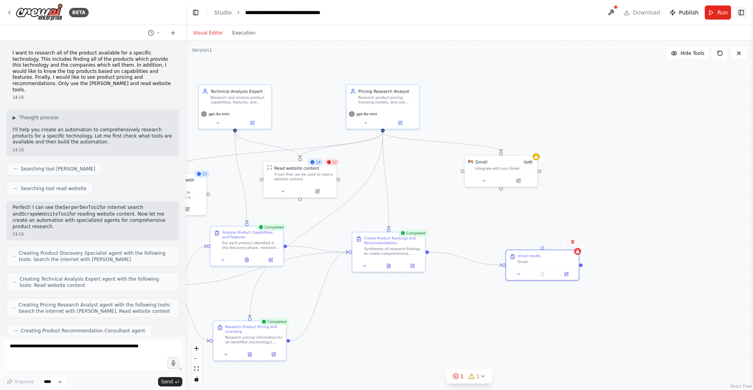
click at [743, 14] on button "Toggle Right Sidebar" at bounding box center [741, 12] width 11 height 11
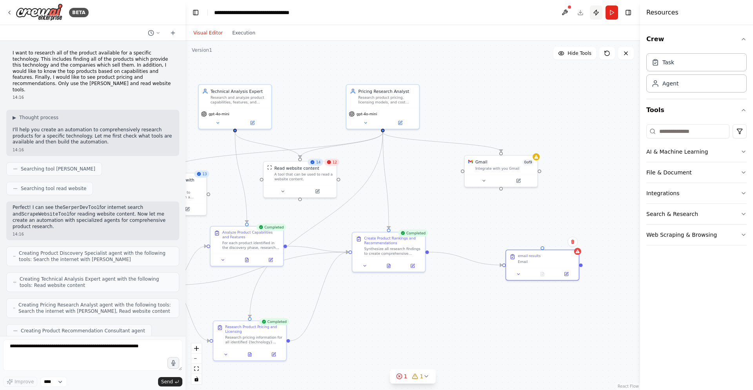
click at [597, 11] on button "Publish" at bounding box center [596, 12] width 13 height 14
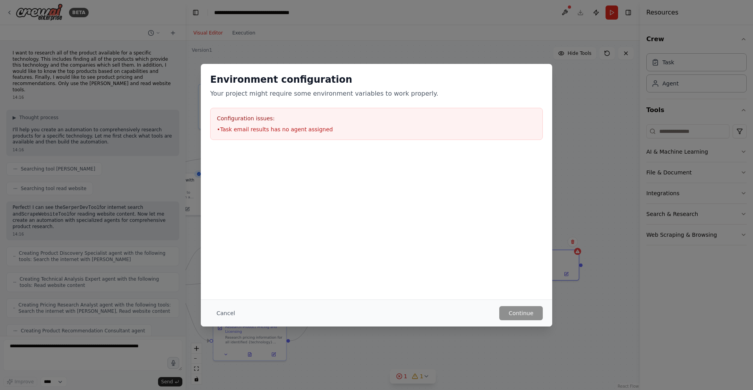
click at [295, 127] on li "• Task email results has no agent assigned" at bounding box center [376, 130] width 319 height 8
click at [244, 124] on div "Configuration issues: • Task email results has no agent assigned" at bounding box center [376, 124] width 333 height 32
click at [246, 133] on div "Configuration issues: • Task email results has no agent assigned" at bounding box center [376, 124] width 333 height 32
click at [246, 130] on li "• Task email results has no agent assigned" at bounding box center [376, 130] width 319 height 8
click at [225, 311] on button "Cancel" at bounding box center [225, 313] width 31 height 14
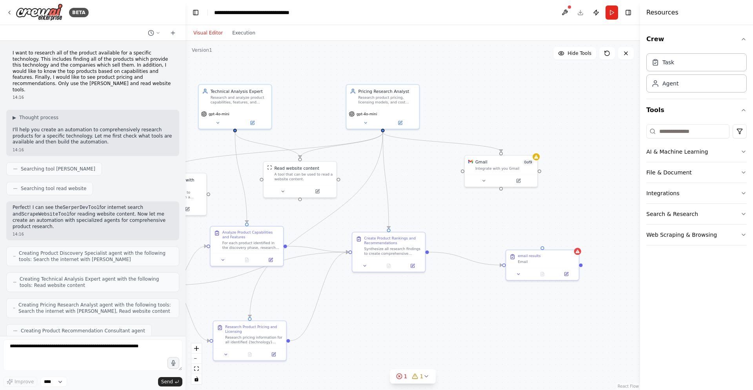
scroll to position [626, 0]
